Goal: Transaction & Acquisition: Register for event/course

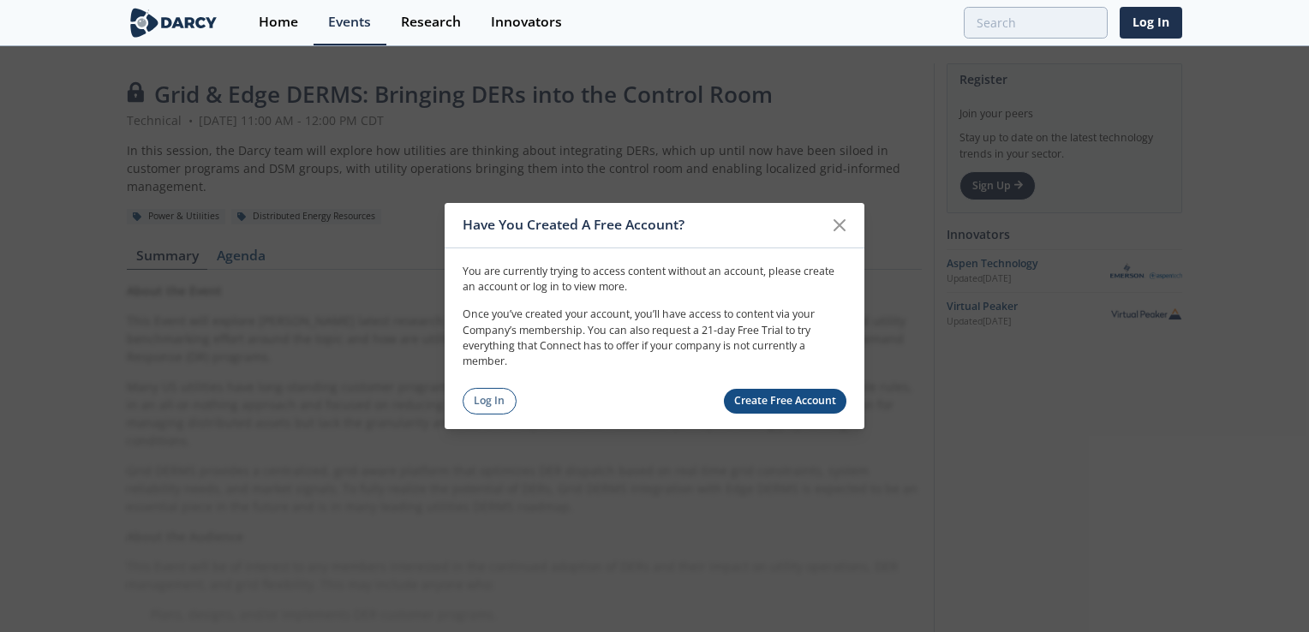
click at [787, 402] on link "Create Free Account" at bounding box center [785, 401] width 123 height 25
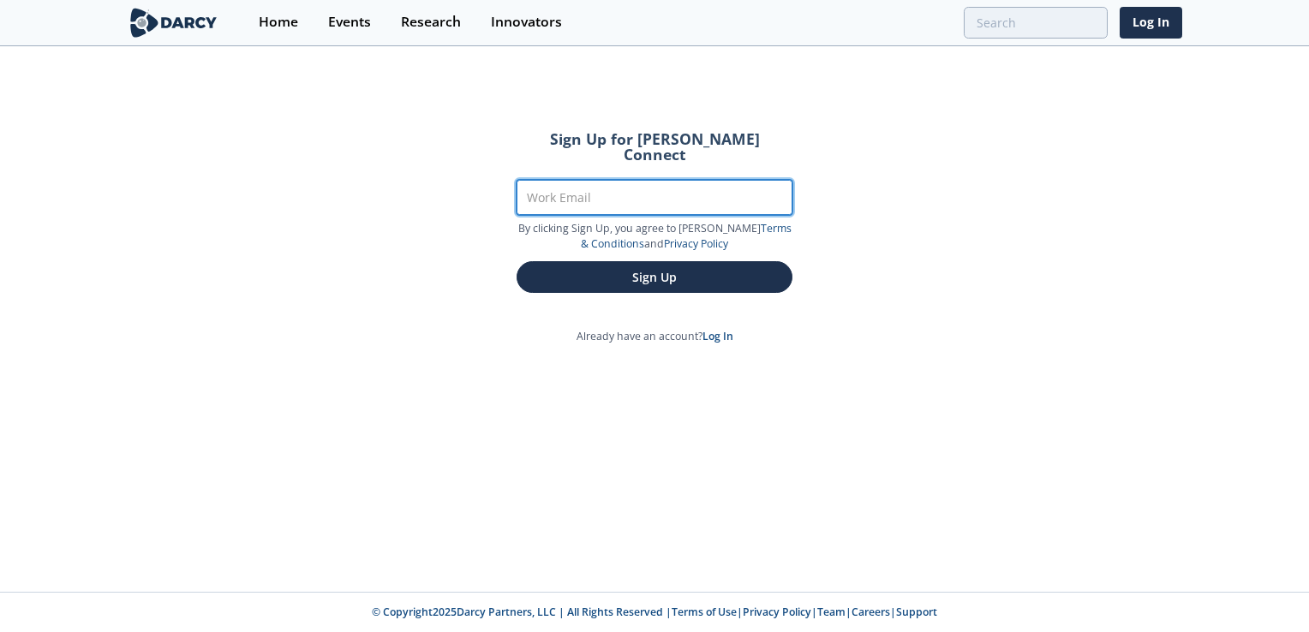
click at [621, 188] on input "Work Email" at bounding box center [655, 197] width 276 height 35
type input "o"
type input "[EMAIL_ADDRESS][DOMAIN_NAME]"
click at [517, 261] on button "Sign Up" at bounding box center [655, 277] width 276 height 32
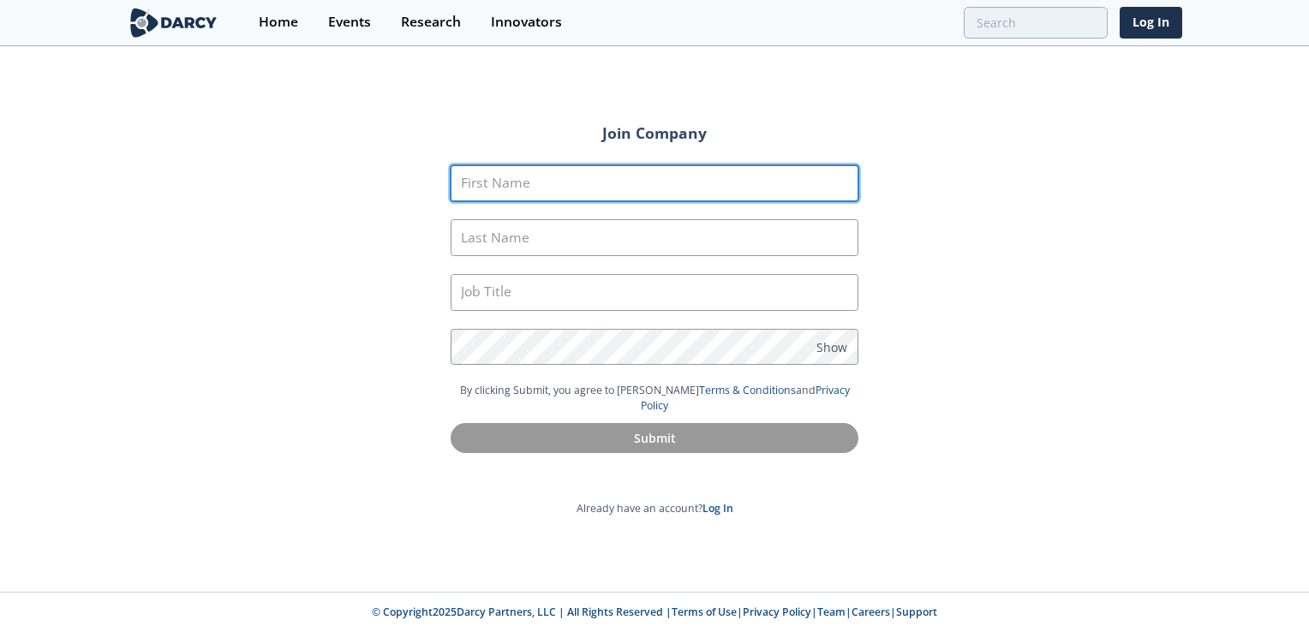
click at [579, 185] on input "First Name" at bounding box center [655, 183] width 408 height 37
type input "Bo"
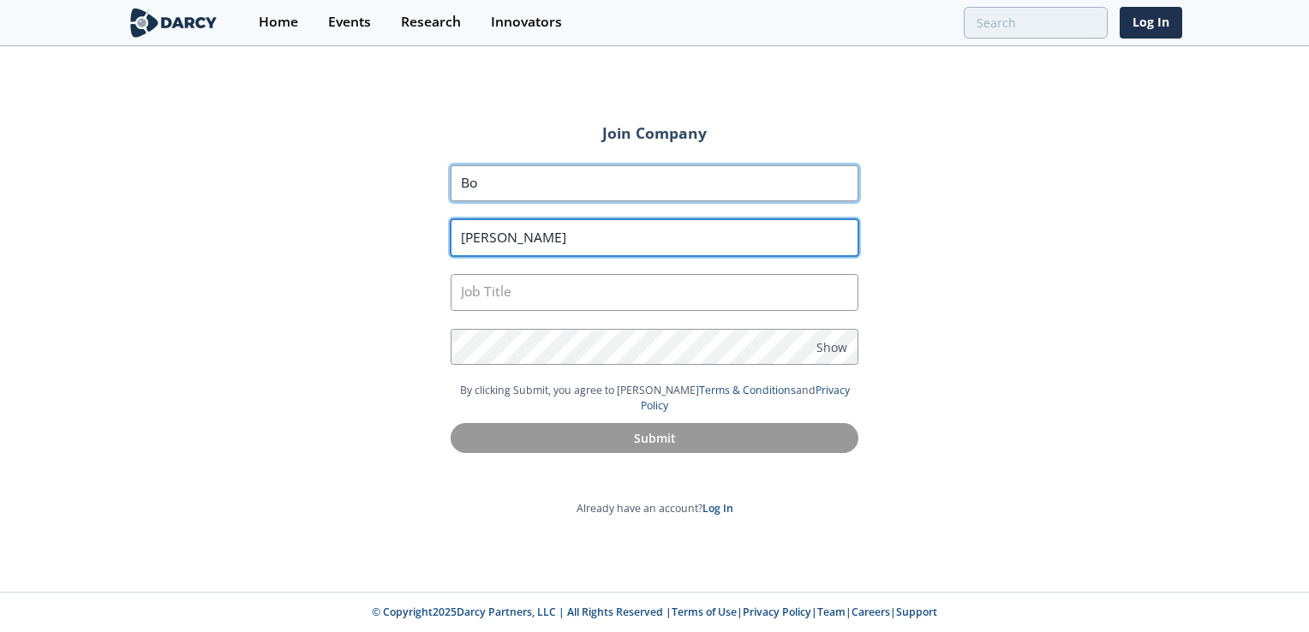
type input "Chen"
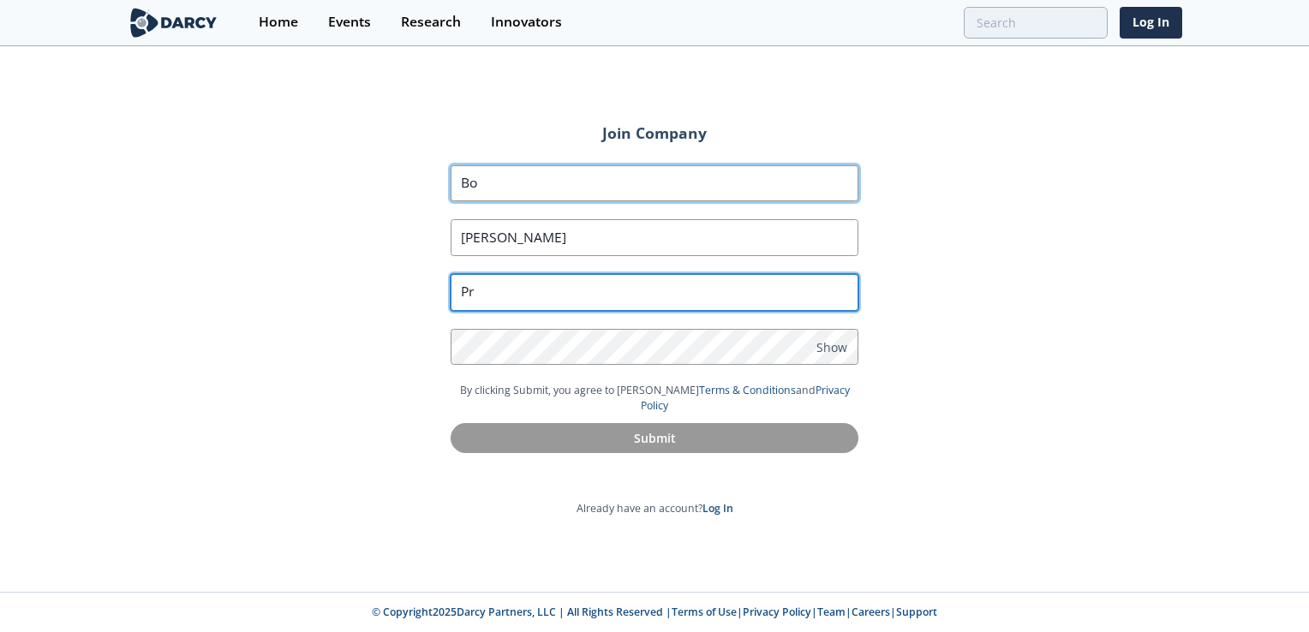
type input "P"
type input "Engineer"
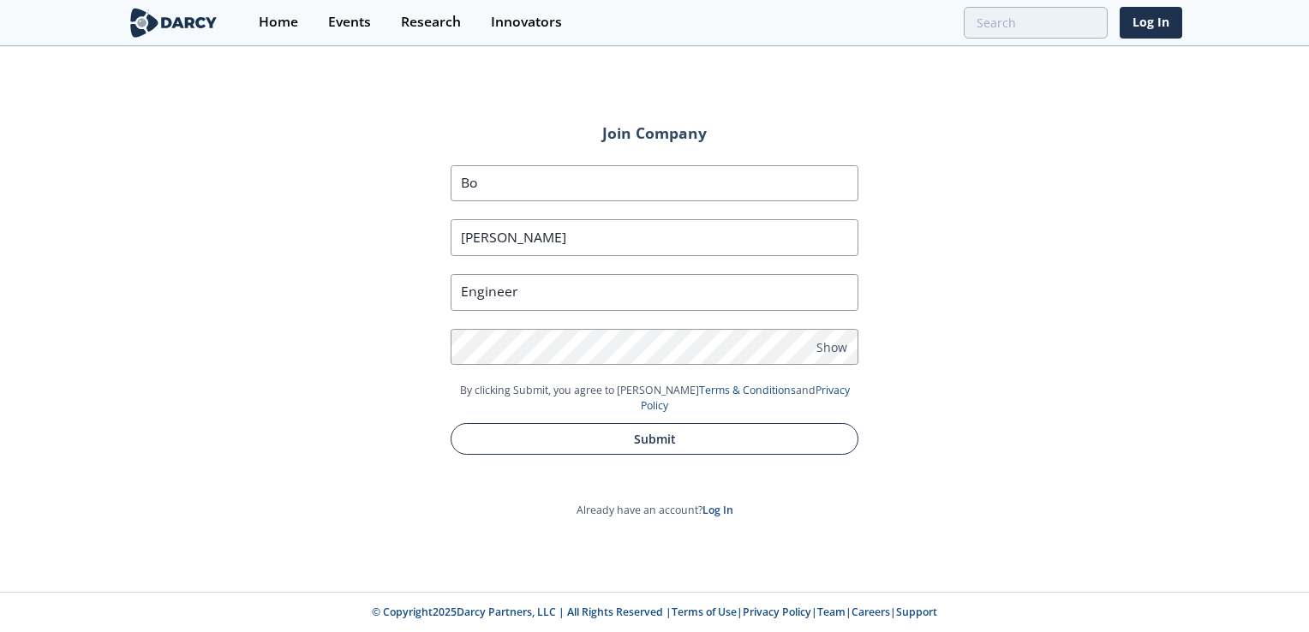
click at [637, 436] on button "Submit" at bounding box center [655, 439] width 408 height 32
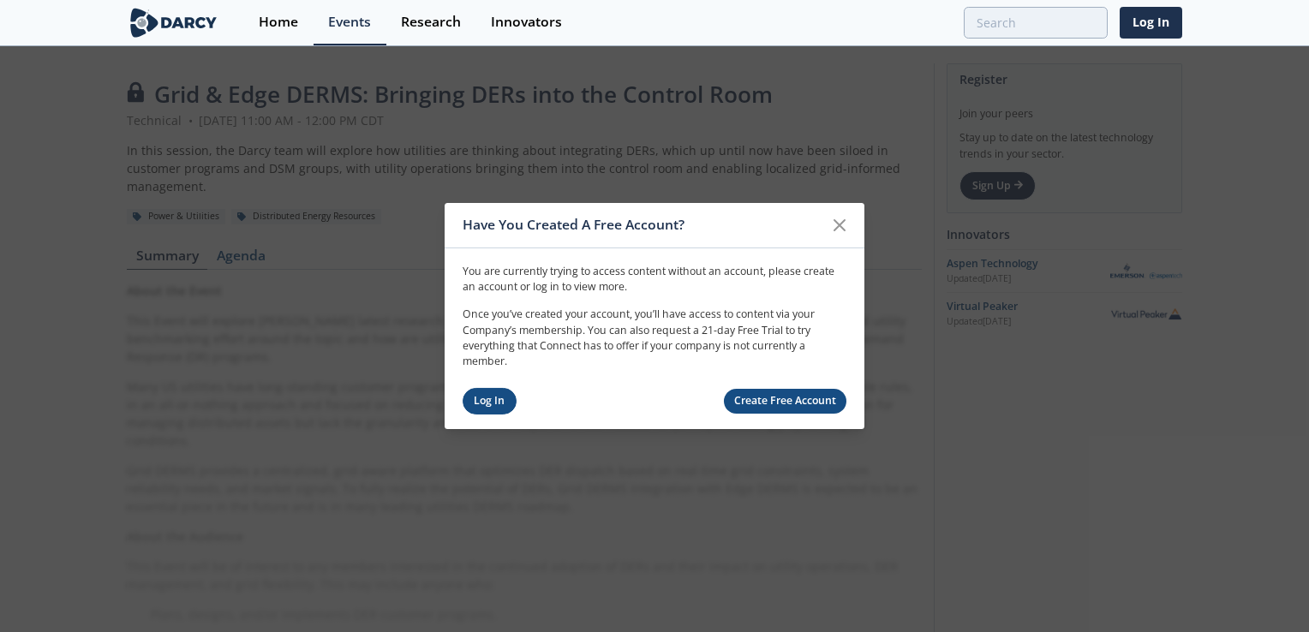
click at [492, 401] on link "Log In" at bounding box center [490, 401] width 54 height 27
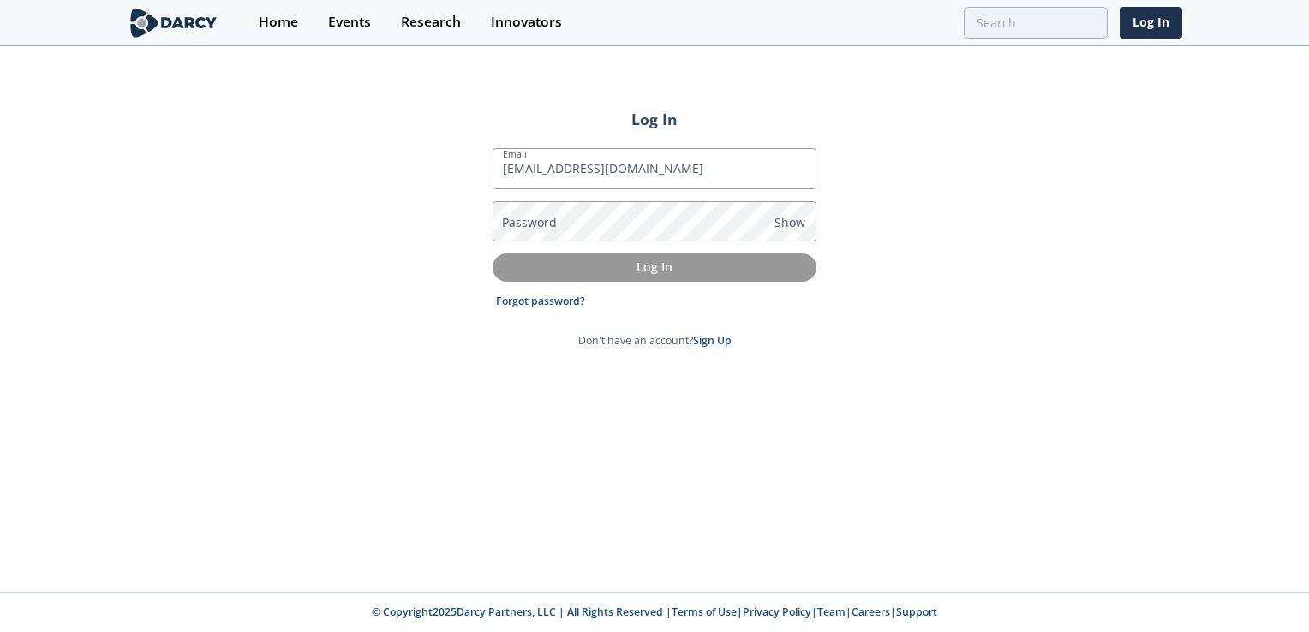
type input "[EMAIL_ADDRESS][DOMAIN_NAME]"
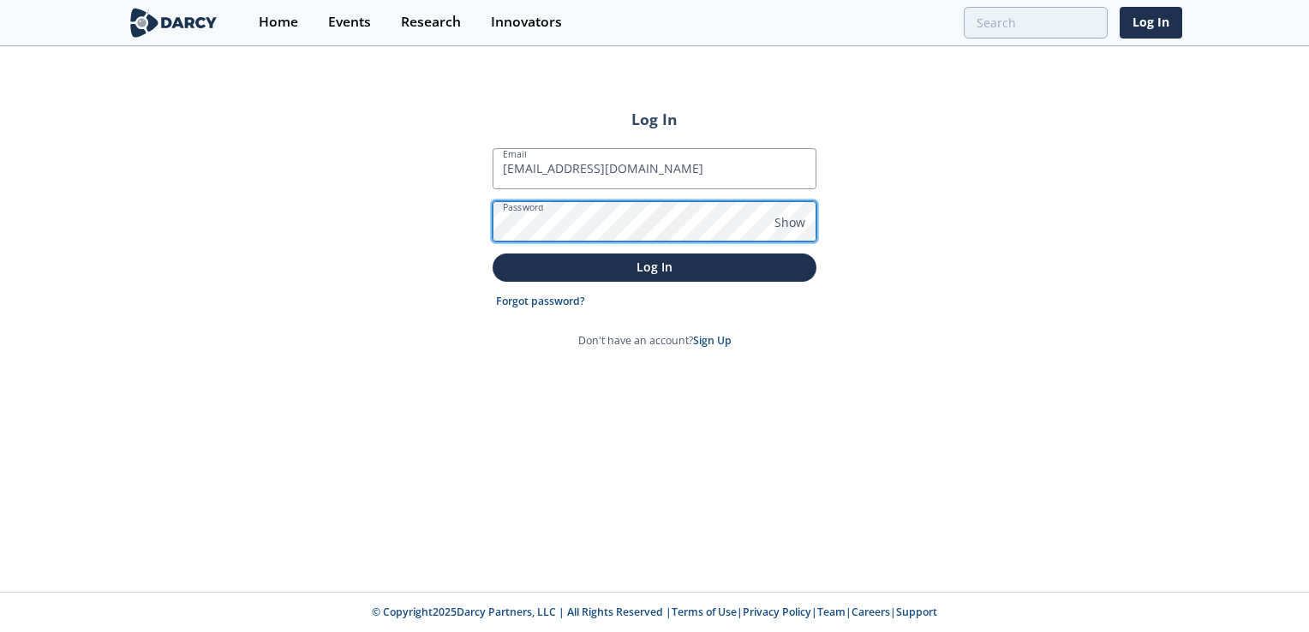
click at [493, 254] on button "Log In" at bounding box center [655, 268] width 324 height 28
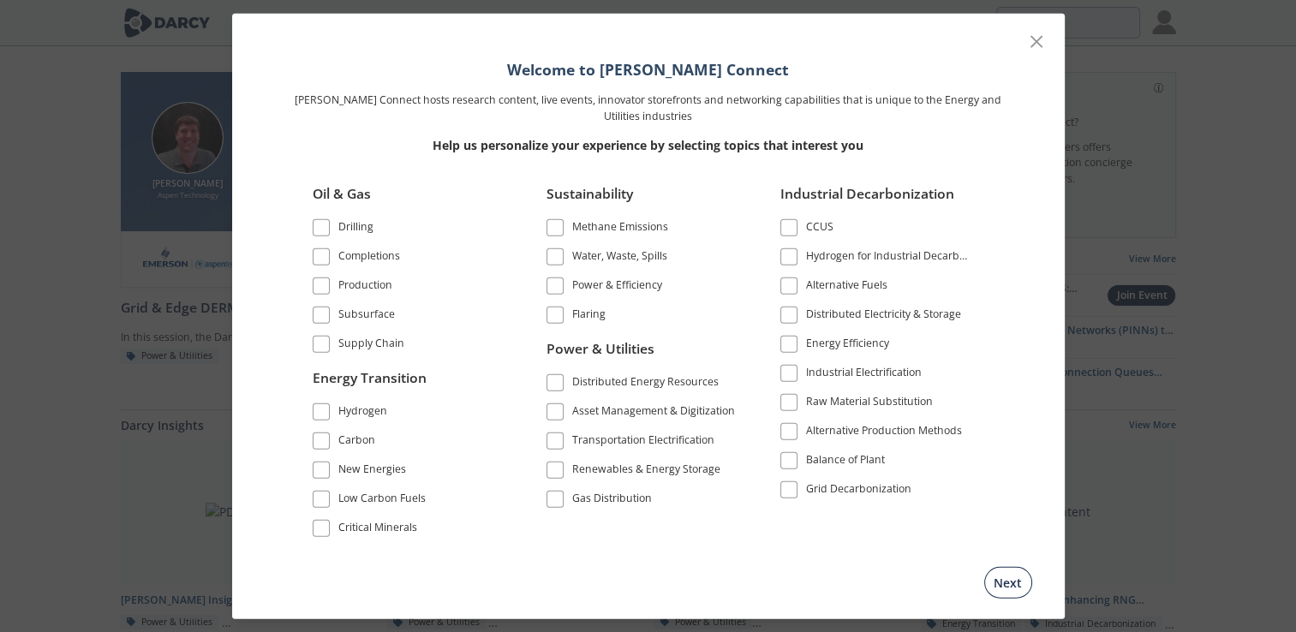
click at [1007, 579] on button "Next" at bounding box center [1008, 582] width 48 height 32
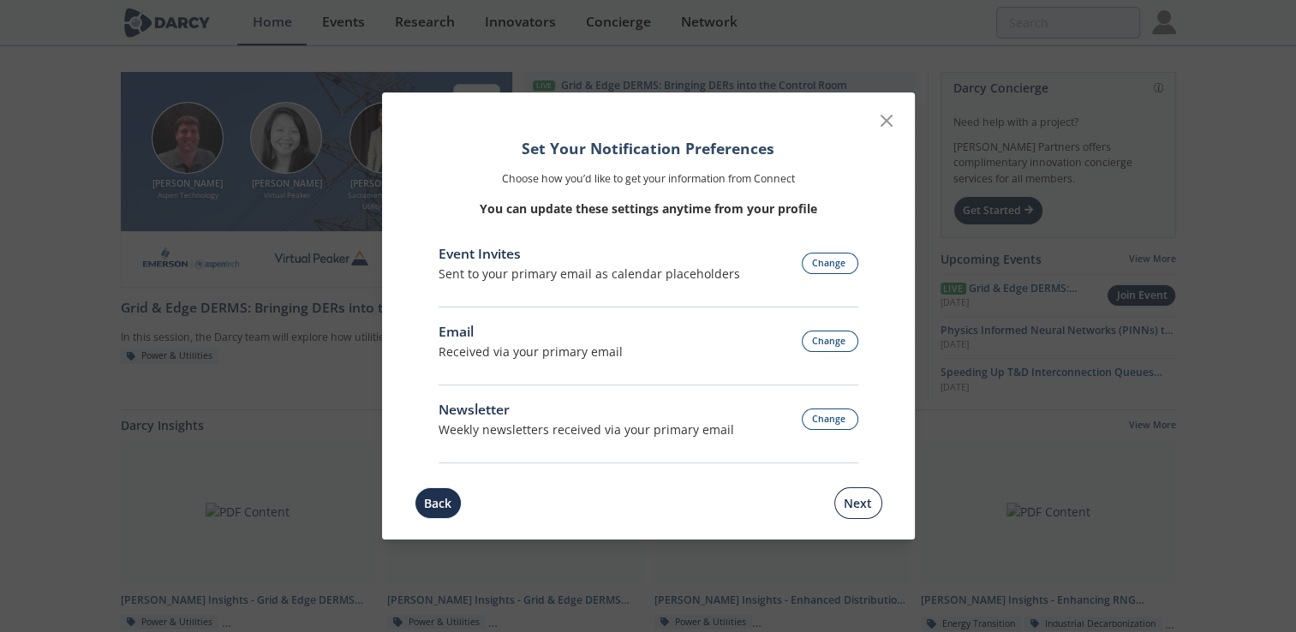
click at [862, 511] on button "Next" at bounding box center [859, 504] width 48 height 32
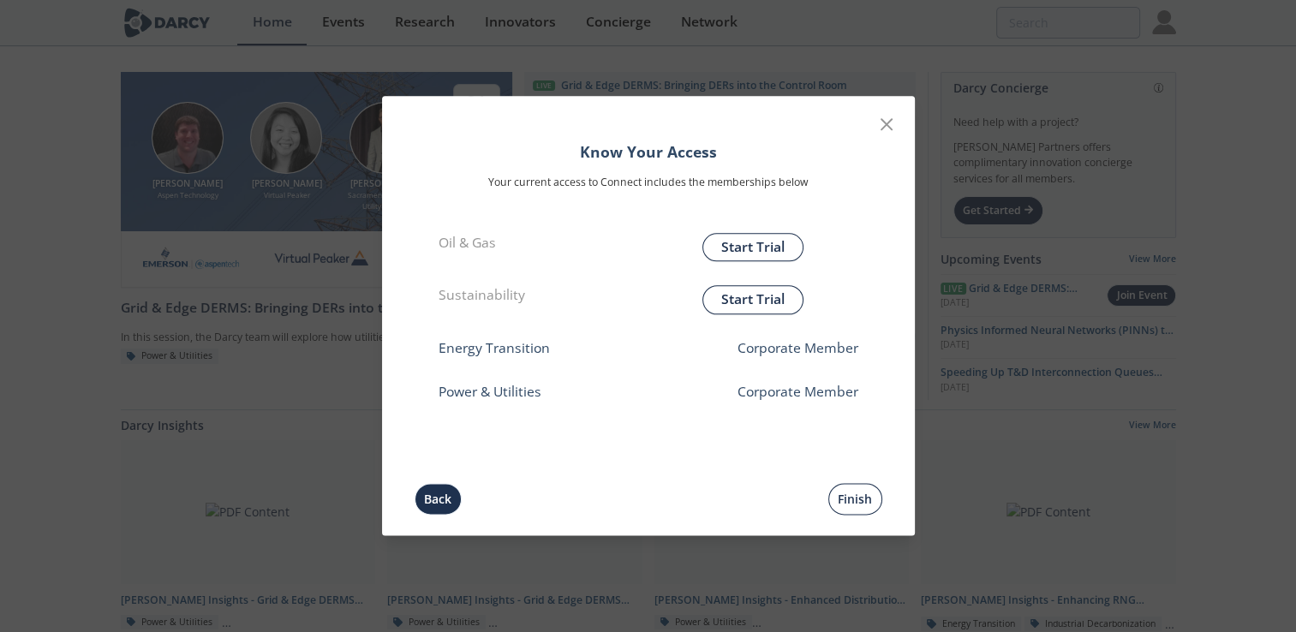
click at [849, 503] on button "Finish" at bounding box center [856, 500] width 54 height 32
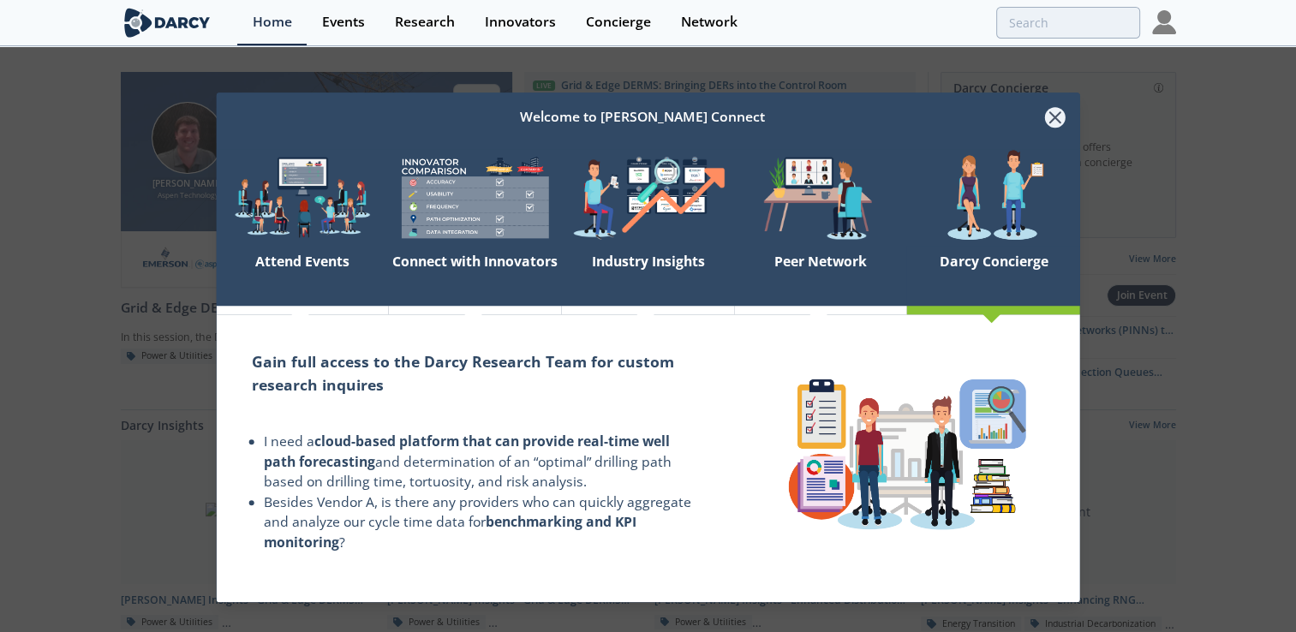
click at [1051, 113] on icon at bounding box center [1055, 117] width 10 height 10
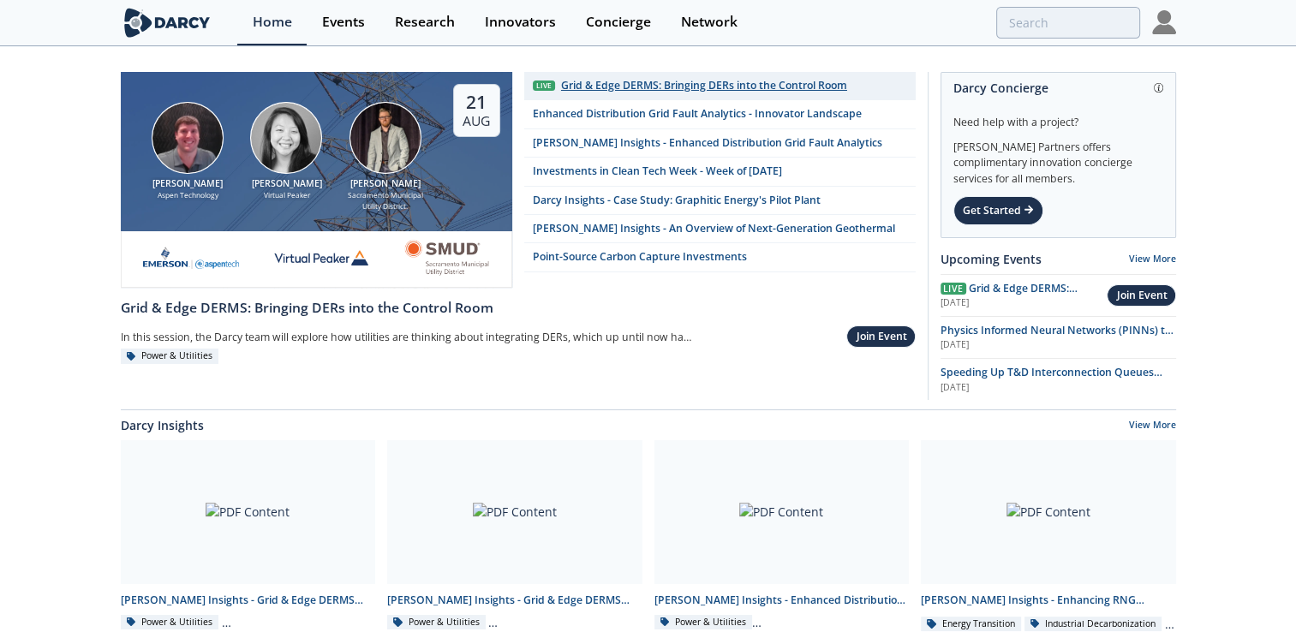
click at [680, 84] on div "Grid & Edge DERMS: Bringing DERs into the Control Room" at bounding box center [704, 85] width 286 height 15
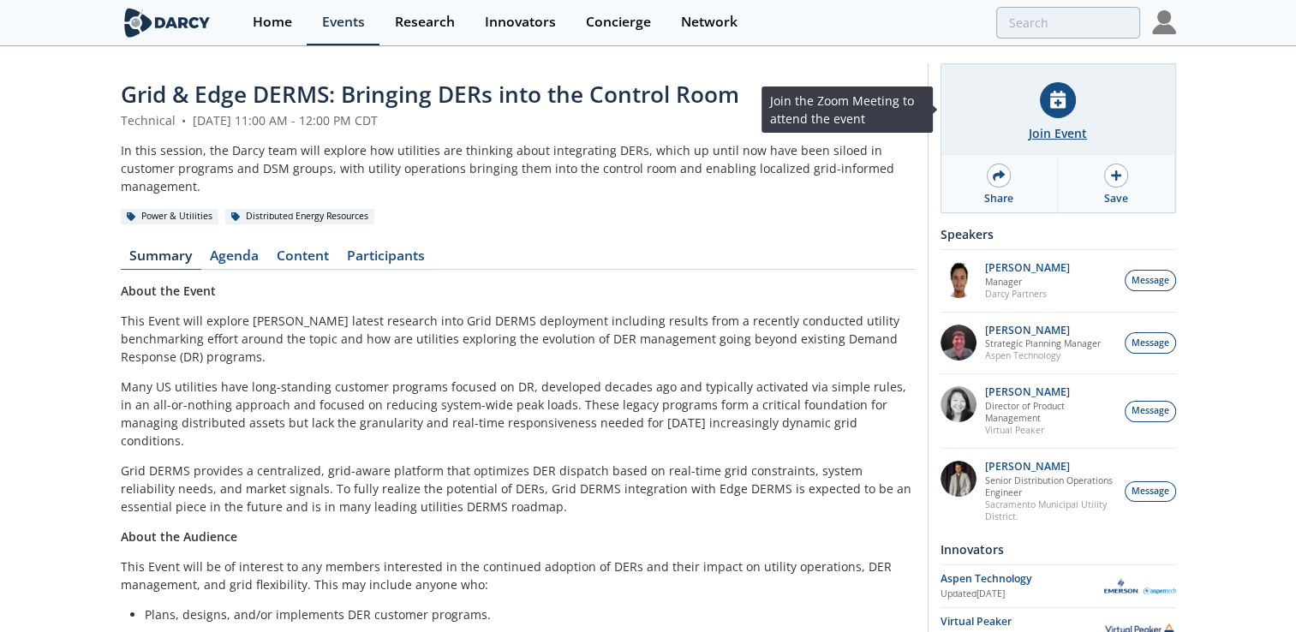
click at [1053, 105] on icon at bounding box center [1057, 100] width 15 height 18
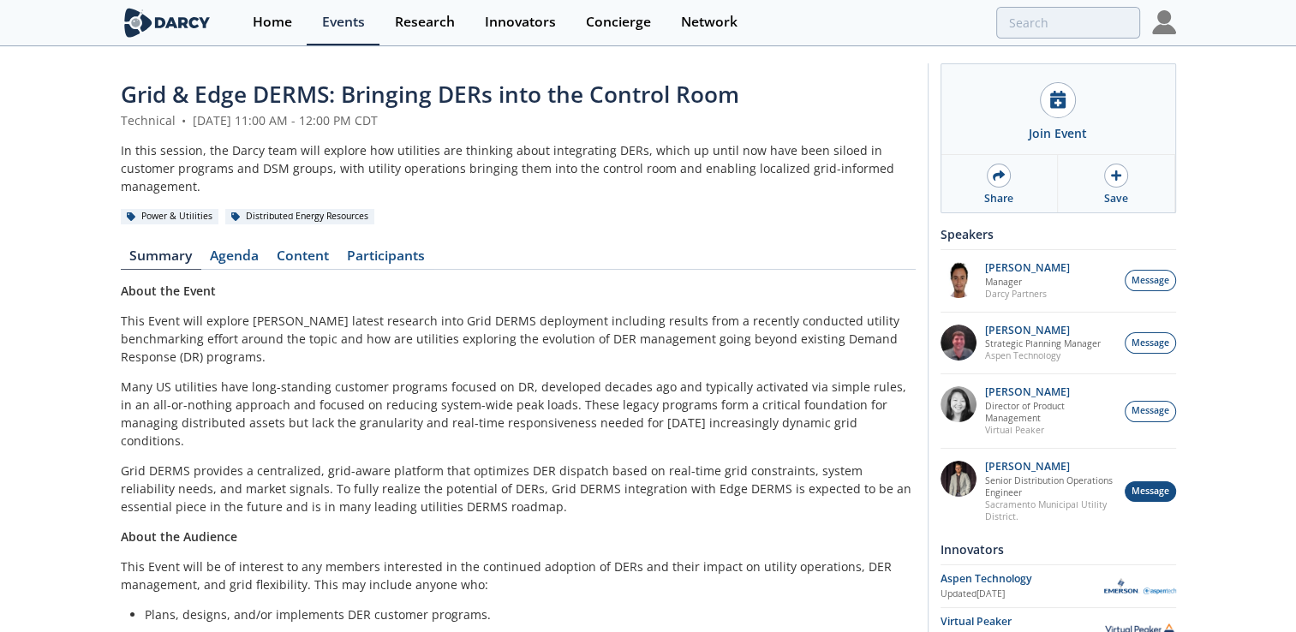
click at [1156, 499] on span "Message" at bounding box center [1151, 492] width 38 height 14
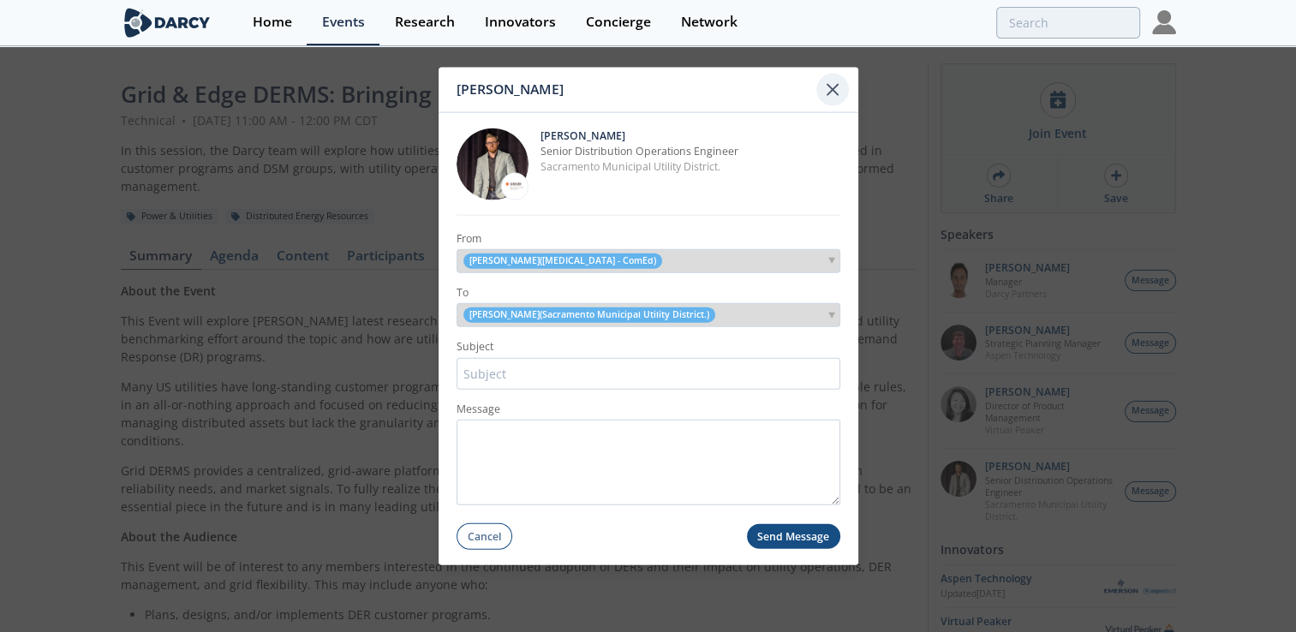
click at [827, 93] on icon at bounding box center [833, 90] width 21 height 21
